Goal: Task Accomplishment & Management: Manage account settings

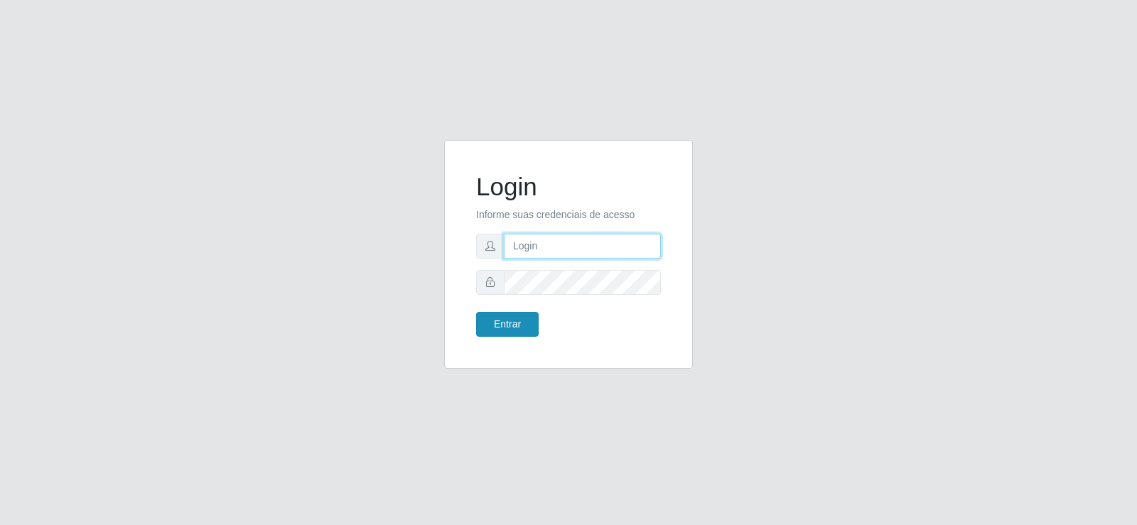
type input "[EMAIL_ADDRESS][DOMAIN_NAME]"
click at [486, 316] on button "Entrar" at bounding box center [507, 324] width 63 height 25
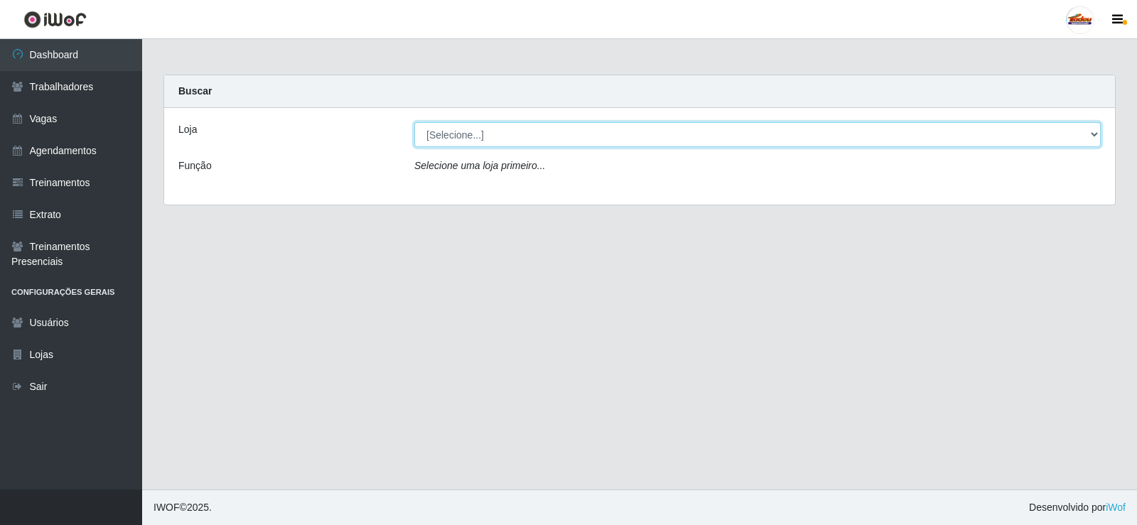
drag, startPoint x: 437, startPoint y: 126, endPoint x: 443, endPoint y: 140, distance: 15.3
click at [437, 126] on select "[Selecione...] Supermercado Tadeu - [GEOGRAPHIC_DATA]" at bounding box center [757, 134] width 687 height 25
select select "195"
click at [414, 122] on select "[Selecione...] Supermercado Tadeu - [GEOGRAPHIC_DATA]" at bounding box center [757, 134] width 687 height 25
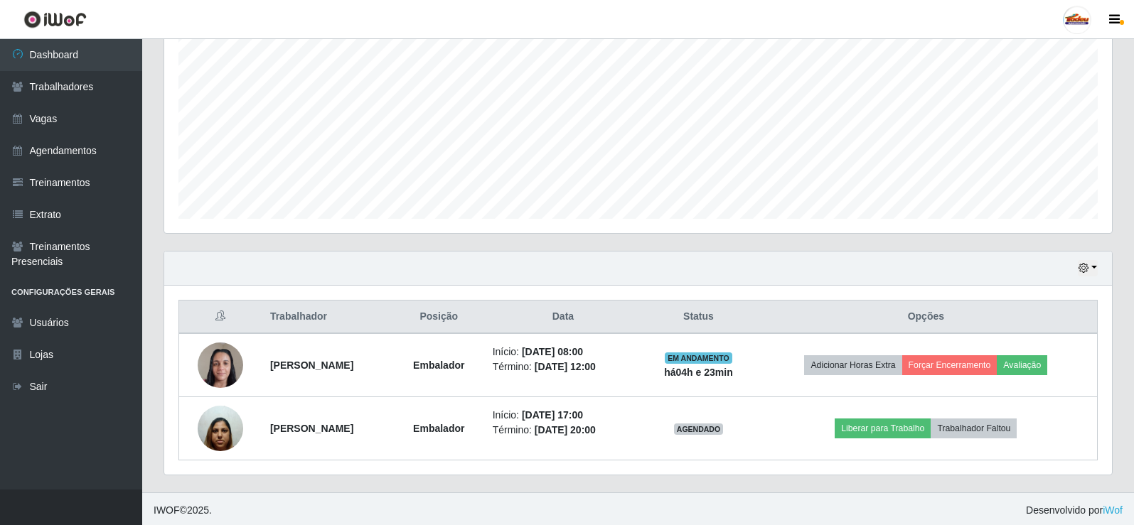
scroll to position [292, 0]
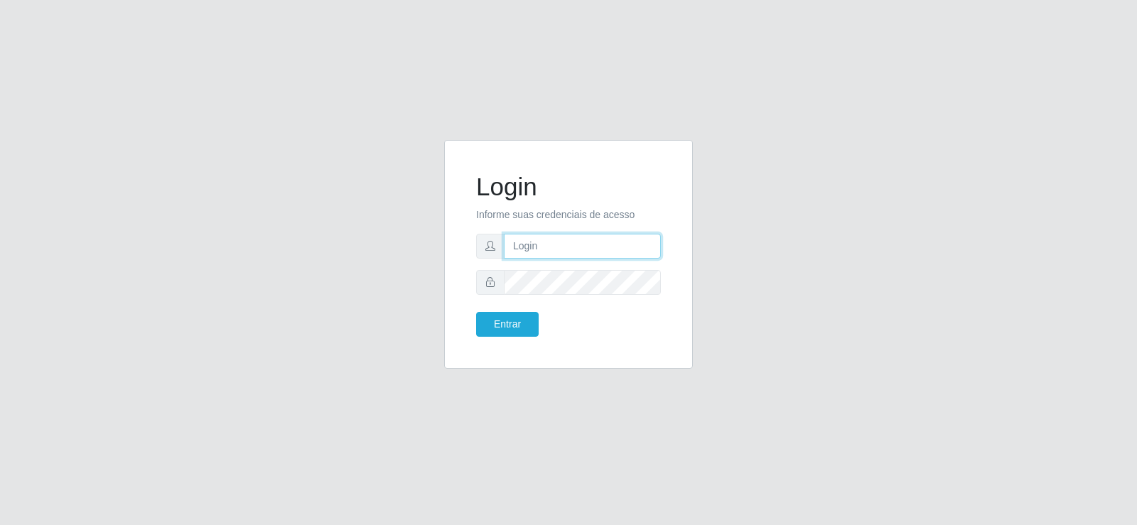
type input "[EMAIL_ADDRESS][DOMAIN_NAME]"
drag, startPoint x: 481, startPoint y: 252, endPoint x: 768, endPoint y: 196, distance: 291.7
click at [739, 211] on div "Login Informe suas credenciais de acesso matheusctdr00@gmail.com Entrar" at bounding box center [568, 263] width 810 height 246
click at [753, 210] on div "Login Informe suas credenciais de acesso matheusctdr00@gmail.com Entrar" at bounding box center [568, 263] width 810 height 246
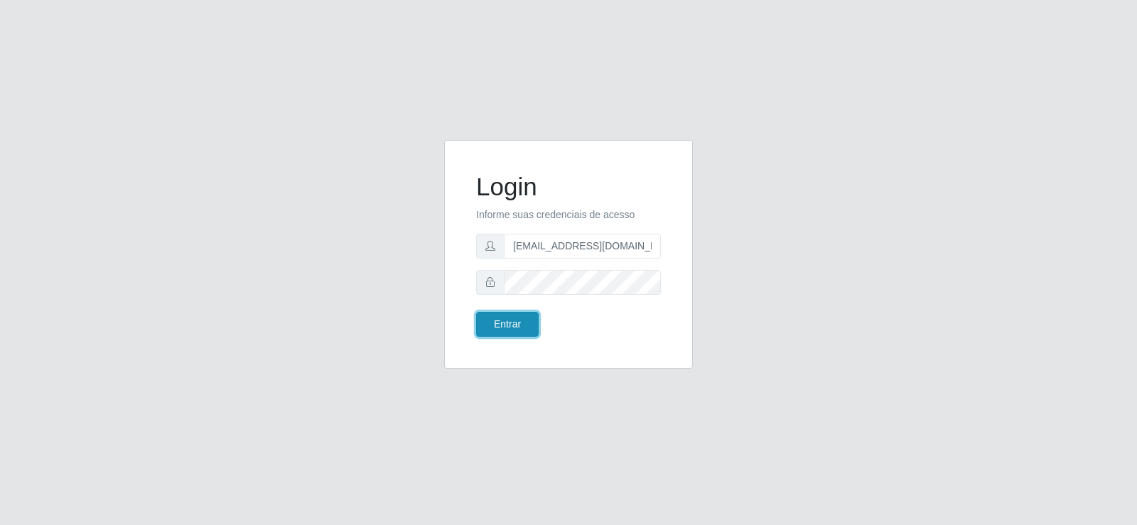
click at [514, 331] on button "Entrar" at bounding box center [507, 324] width 63 height 25
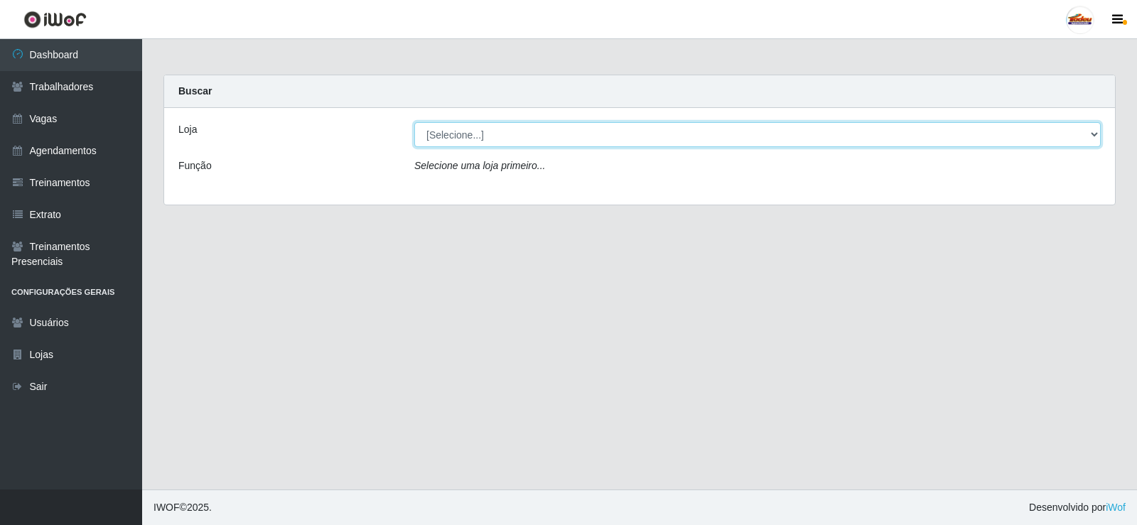
click at [465, 129] on select "[Selecione...] Supermercado Tadeu - [GEOGRAPHIC_DATA]" at bounding box center [757, 134] width 687 height 25
select select "195"
click at [414, 122] on select "[Selecione...] Supermercado Tadeu - [GEOGRAPHIC_DATA]" at bounding box center [757, 134] width 687 height 25
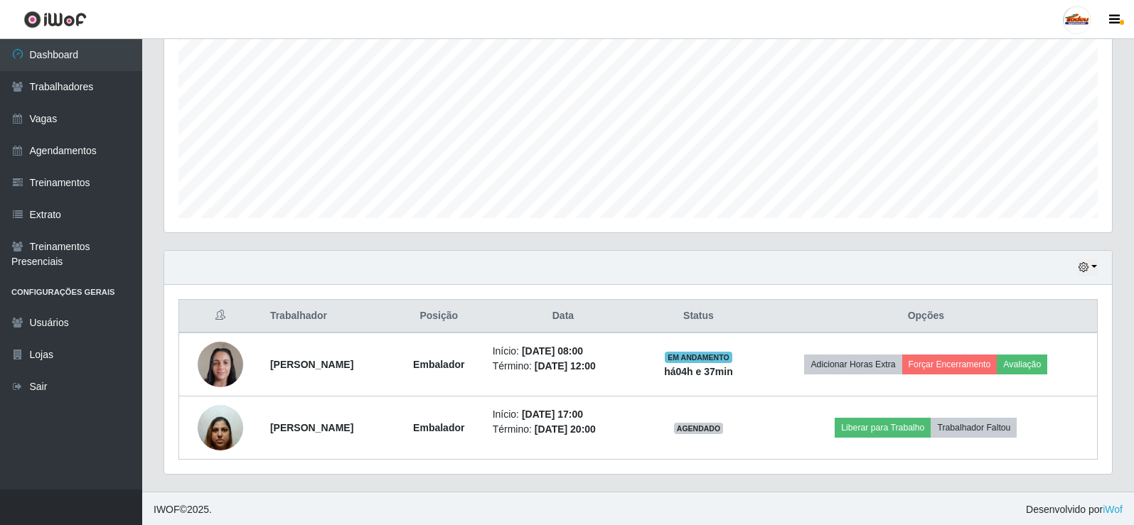
scroll to position [292, 0]
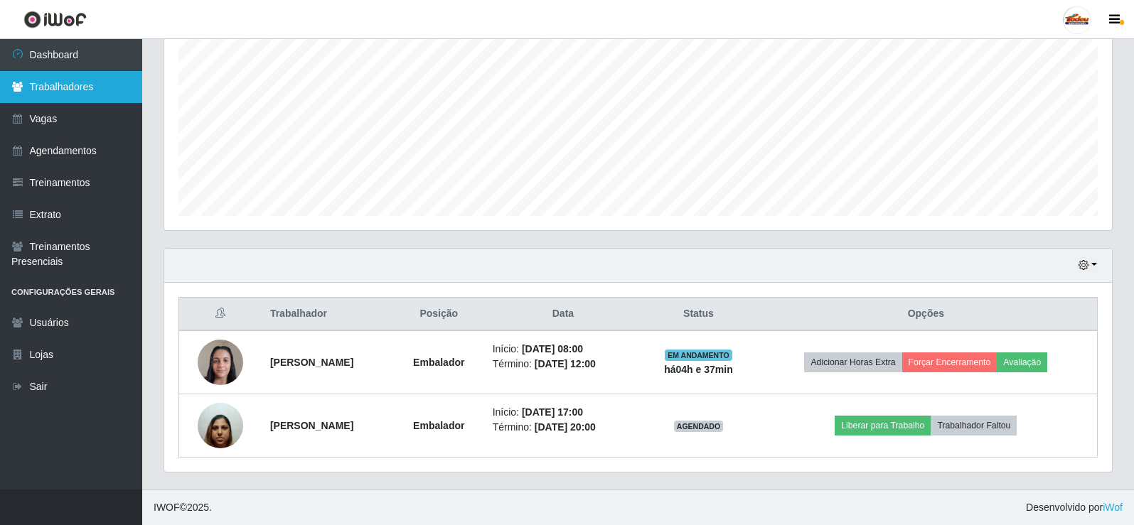
click at [61, 99] on link "Trabalhadores" at bounding box center [71, 87] width 142 height 32
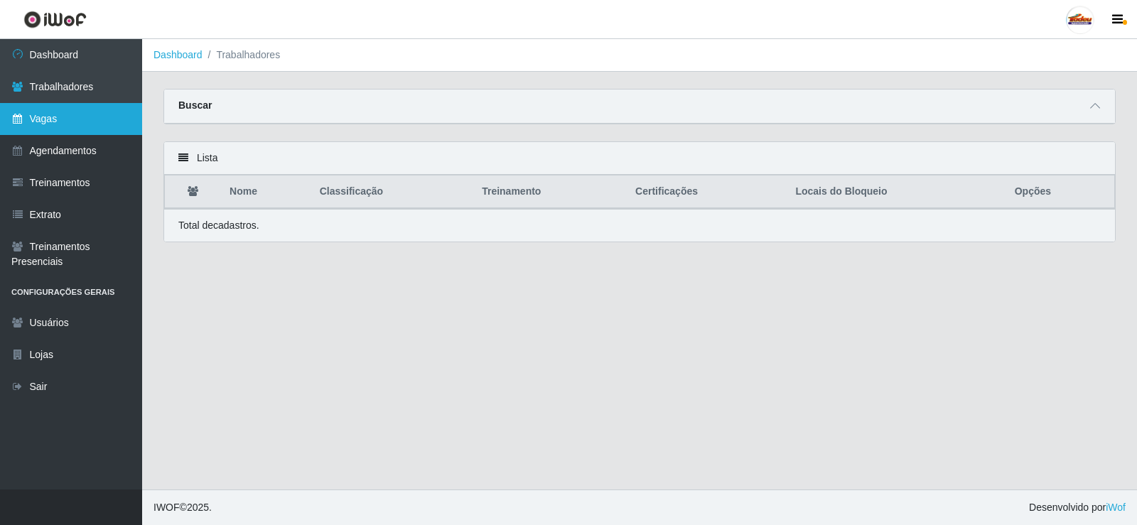
click at [68, 121] on link "Vagas" at bounding box center [71, 119] width 142 height 32
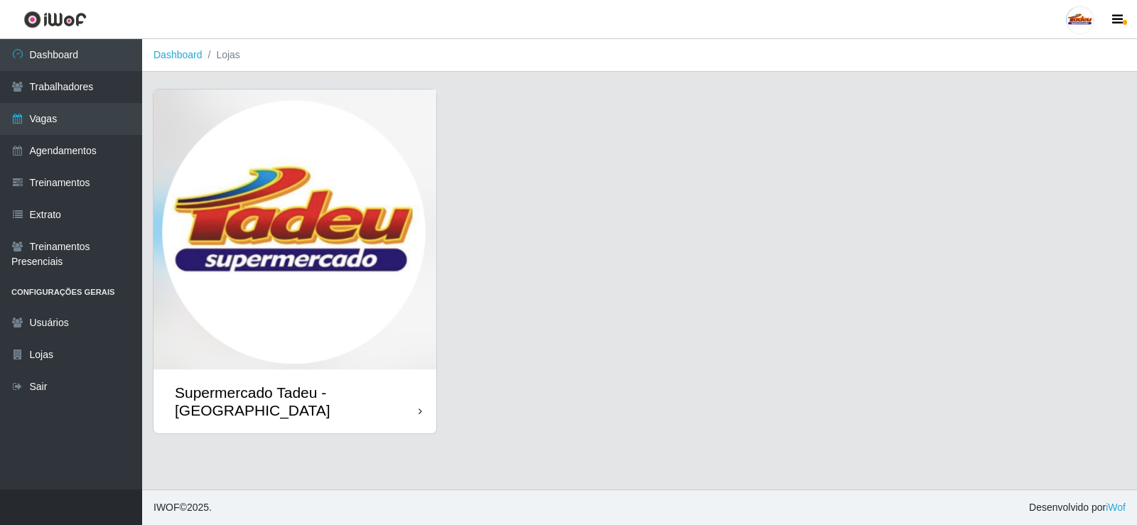
click at [293, 258] on img at bounding box center [295, 230] width 283 height 280
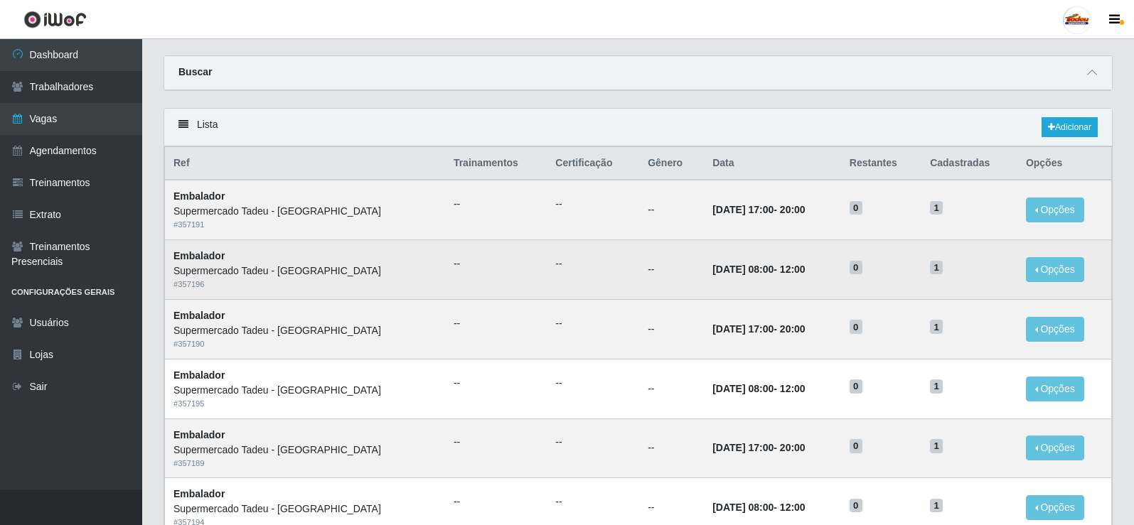
scroll to position [71, 0]
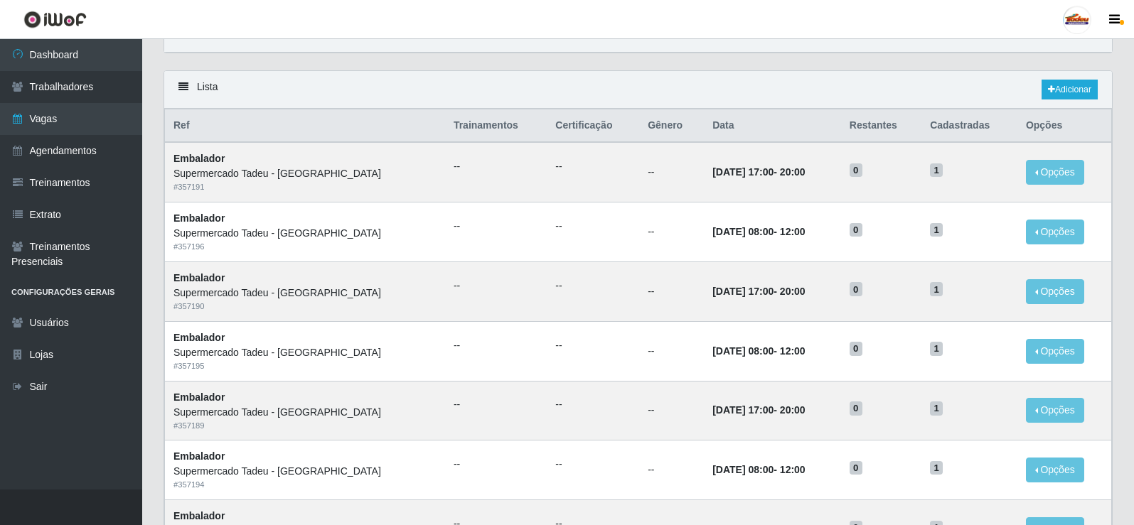
click at [810, 20] on header "Perfil Alterar Senha Sair" at bounding box center [567, 19] width 1134 height 39
click at [829, 24] on header "Perfil Alterar Senha Sair" at bounding box center [567, 19] width 1134 height 39
